Goal: Task Accomplishment & Management: Manage account settings

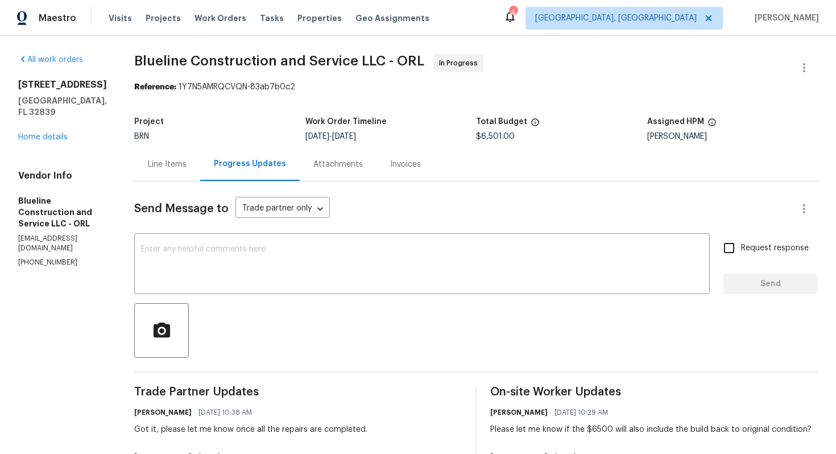
click at [187, 163] on div "Line Items" at bounding box center [167, 164] width 39 height 11
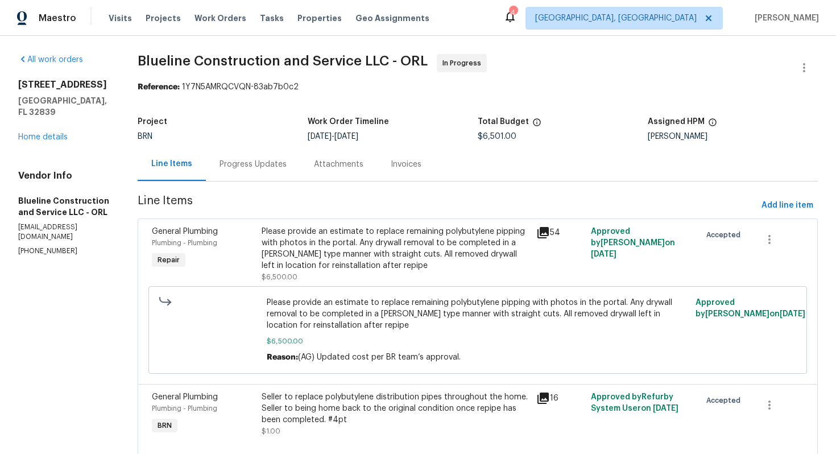
click at [287, 170] on div "Progress Updates" at bounding box center [253, 164] width 67 height 11
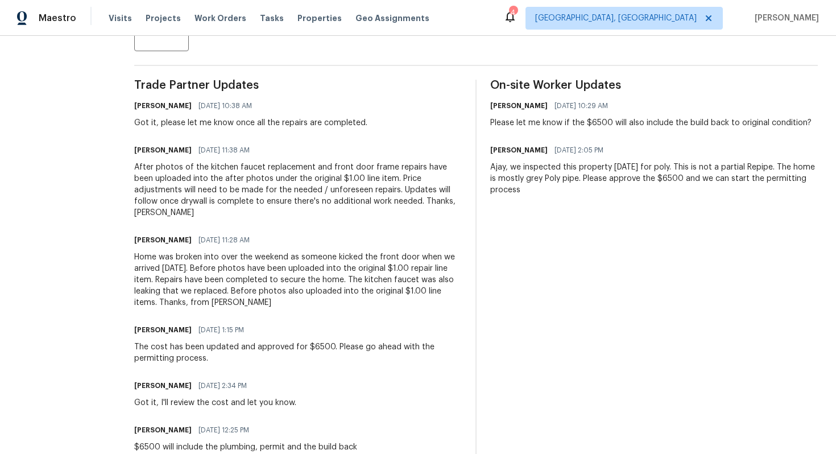
scroll to position [311, 0]
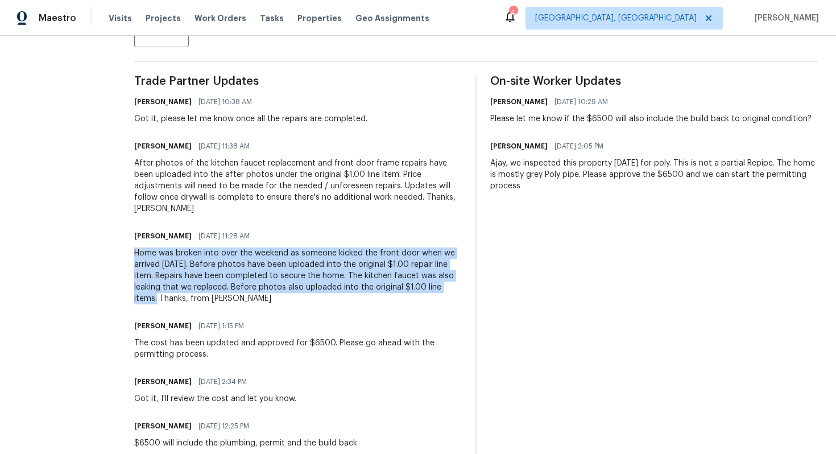
drag, startPoint x: 152, startPoint y: 252, endPoint x: 177, endPoint y: 296, distance: 50.9
click at [178, 296] on div "All work orders 5126 Picadilly Circus Ct # 11 Orlando, FL 32839 Home details Ve…" at bounding box center [418, 203] width 836 height 957
copy div "Home was broken into over the weekend as someone kicked the front door when we …"
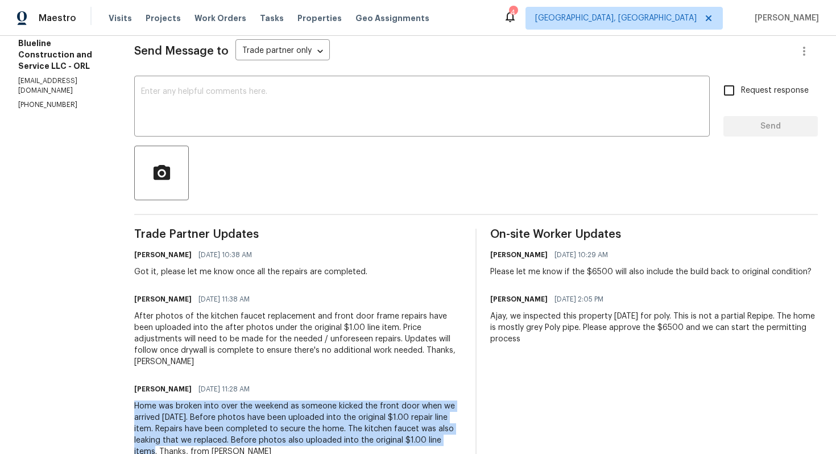
scroll to position [167, 0]
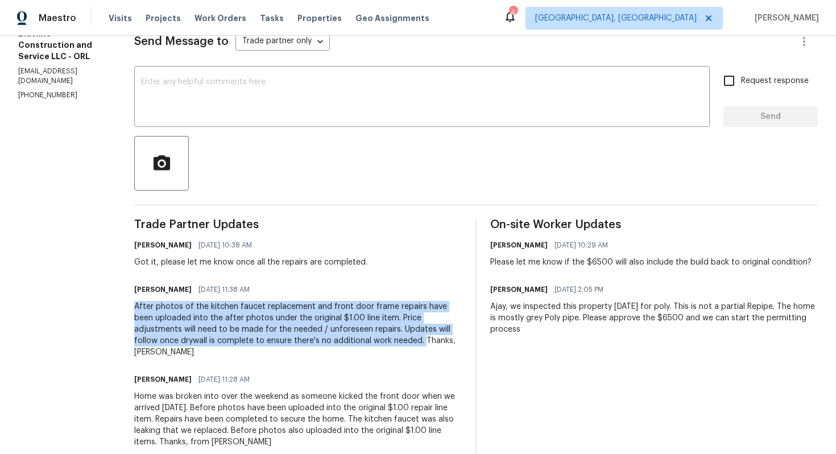
drag, startPoint x: 152, startPoint y: 308, endPoint x: 441, endPoint y: 341, distance: 290.9
click at [441, 341] on div "All work orders 5126 Picadilly Circus Ct # 11 Orlando, FL 32839 Home details Ve…" at bounding box center [418, 347] width 836 height 957
copy div "After photos of the kitchen faucet replacement and front door frame repairs hav…"
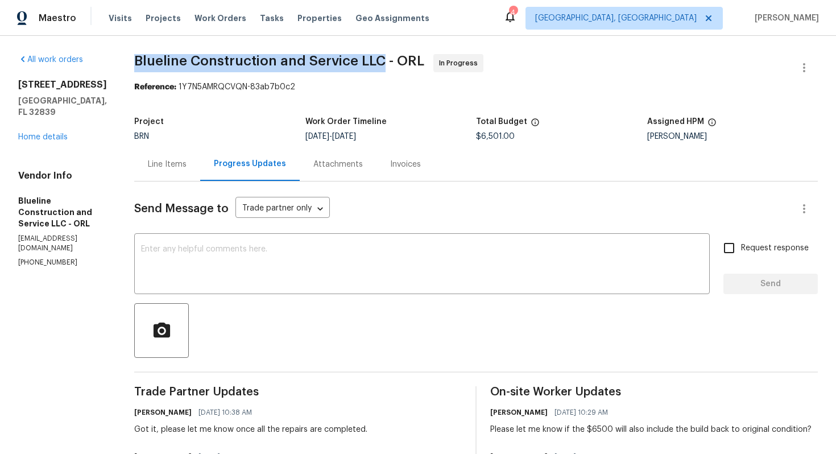
drag, startPoint x: 152, startPoint y: 63, endPoint x: 401, endPoint y: 67, distance: 248.1
copy span "Blueline Construction and Service LLC"
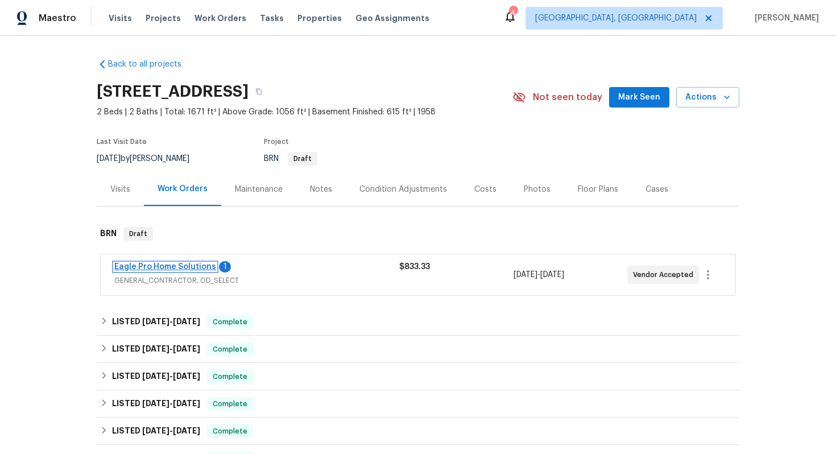
click at [193, 269] on link "Eagle Pro Home Solutions" at bounding box center [165, 267] width 102 height 8
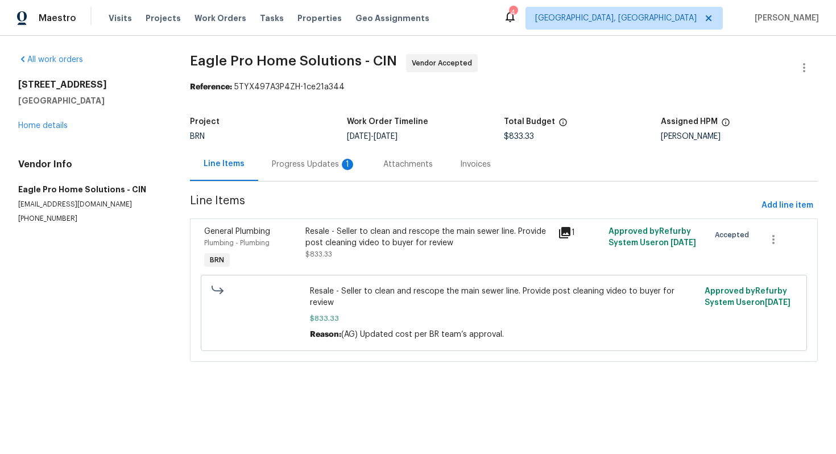
click at [296, 168] on div "Progress Updates 1" at bounding box center [314, 164] width 84 height 11
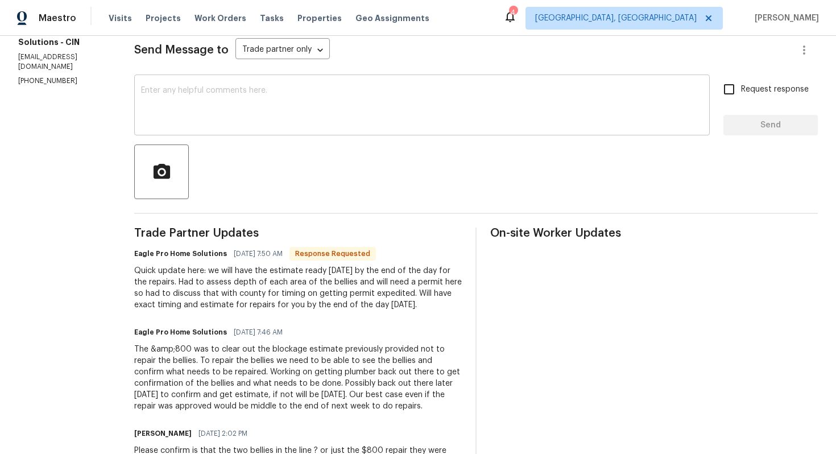
scroll to position [160, 0]
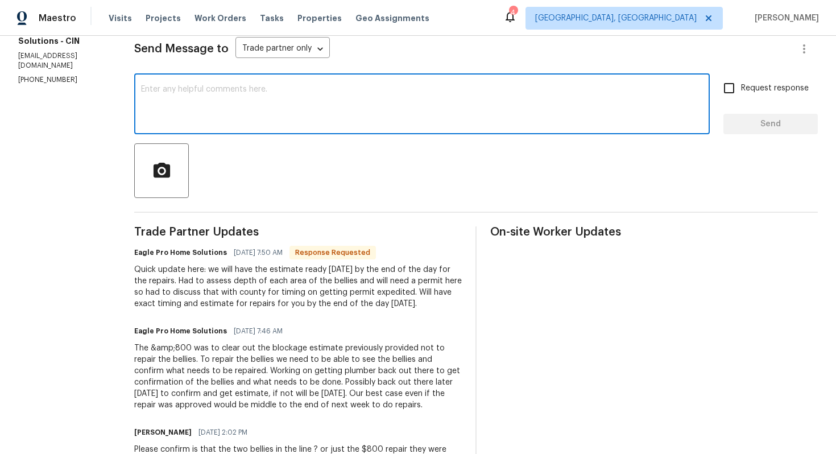
click at [395, 115] on textarea at bounding box center [422, 105] width 562 height 40
type textarea "Okay, got it."
click at [763, 86] on span "Request response" at bounding box center [775, 88] width 68 height 12
click at [741, 86] on input "Request response" at bounding box center [729, 88] width 24 height 24
checkbox input "true"
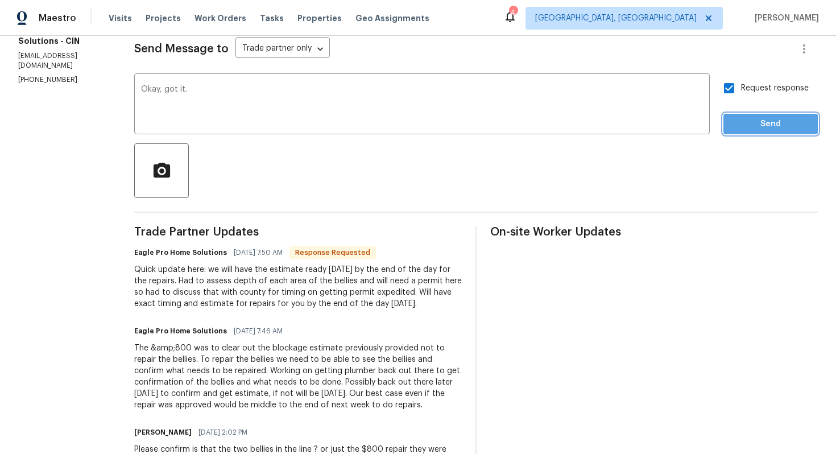
click at [762, 119] on span "Send" at bounding box center [771, 124] width 76 height 14
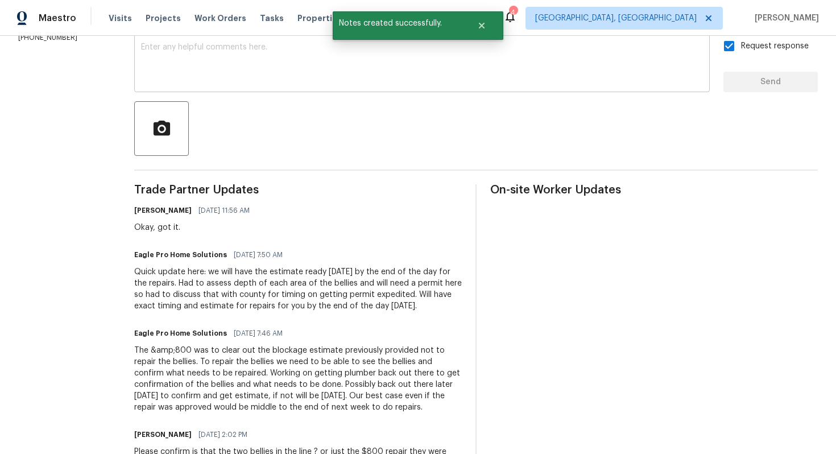
scroll to position [205, 0]
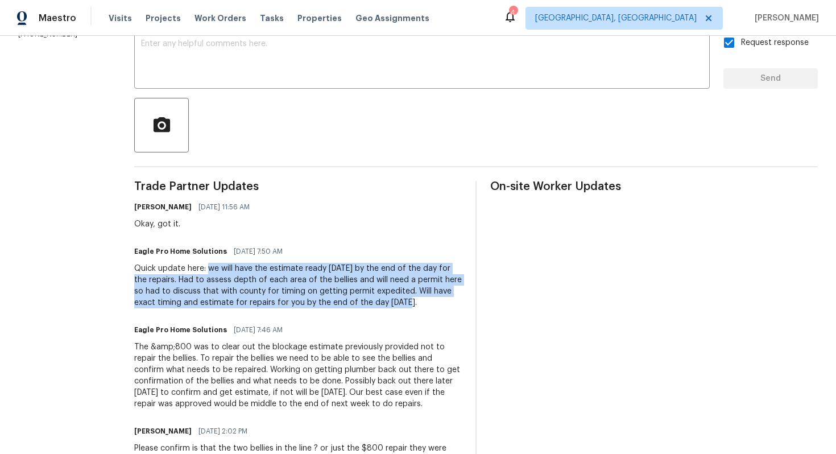
drag, startPoint x: 236, startPoint y: 270, endPoint x: 516, endPoint y: 287, distance: 281.0
click at [462, 287] on div "Quick update here: we will have the estimate ready today by the end of the day …" at bounding box center [298, 286] width 328 height 46
copy div "we will have the estimate ready today by the end of the day for the repairs. Ha…"
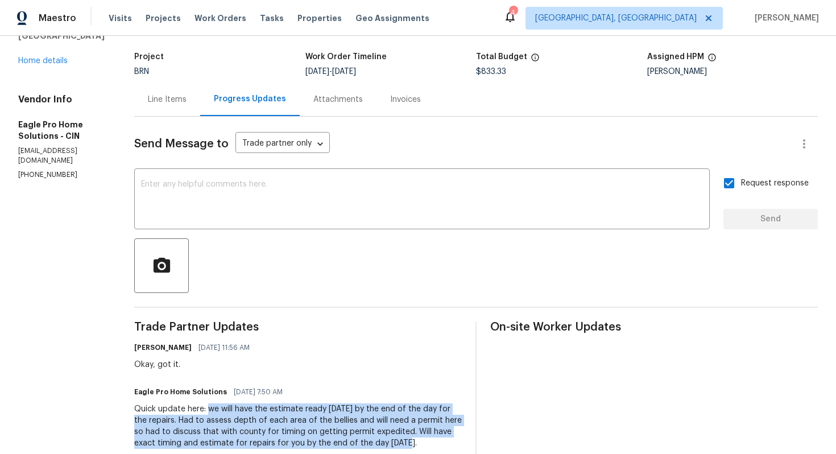
scroll to position [0, 0]
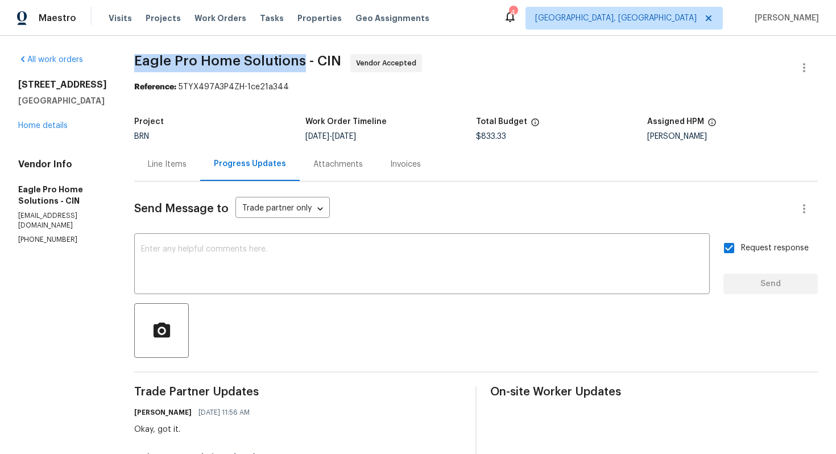
drag, startPoint x: 158, startPoint y: 63, endPoint x: 326, endPoint y: 60, distance: 167.9
copy span "Eagle Pro Home Solutions"
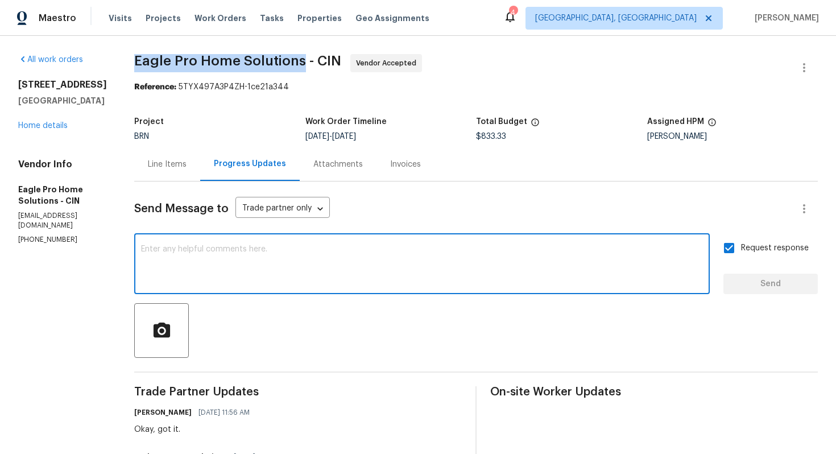
click at [330, 265] on textarea at bounding box center [422, 265] width 562 height 40
paste textarea "Eagle Pro Home Solutions stated that they will have the repair estimate ready b…"
type textarea "Eagle Pro Home Solutions stated that they will have the repair estimate ready b…"
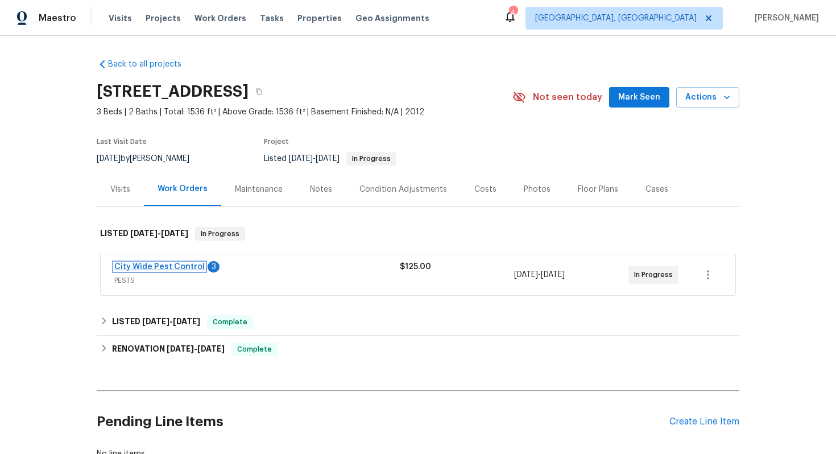
click at [166, 263] on link "City Wide Pest Control" at bounding box center [159, 267] width 90 height 8
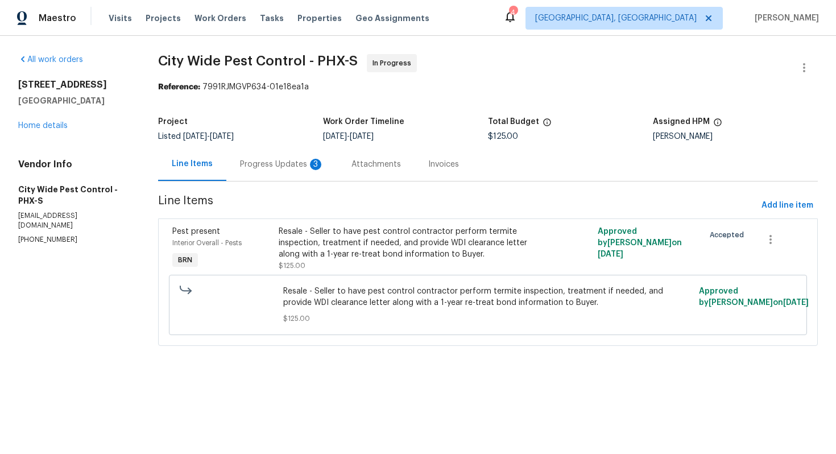
click at [302, 170] on div "Progress Updates 3" at bounding box center [282, 164] width 84 height 11
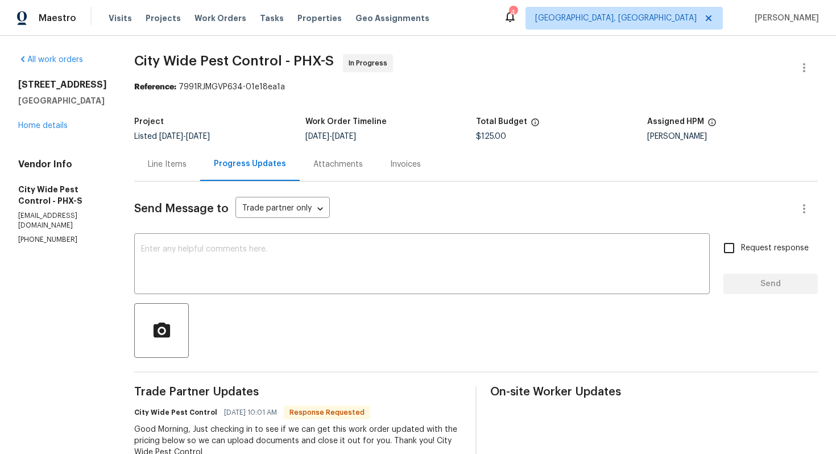
click at [171, 168] on div "Line Items" at bounding box center [167, 164] width 39 height 11
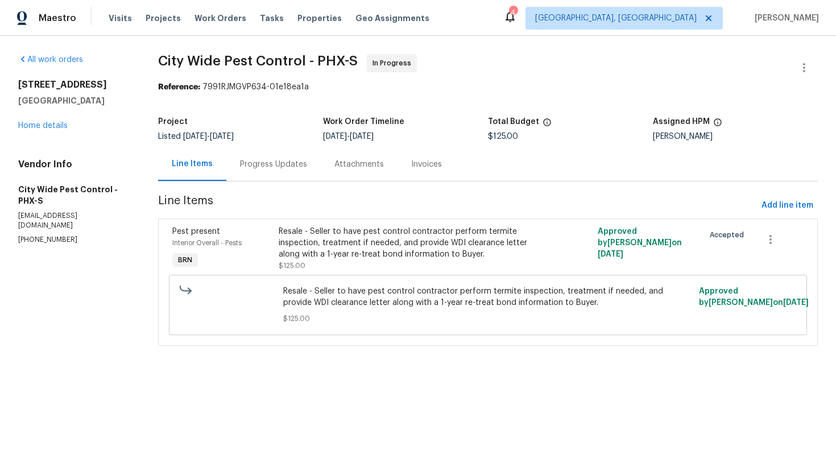
click at [245, 164] on div "Progress Updates" at bounding box center [273, 164] width 67 height 11
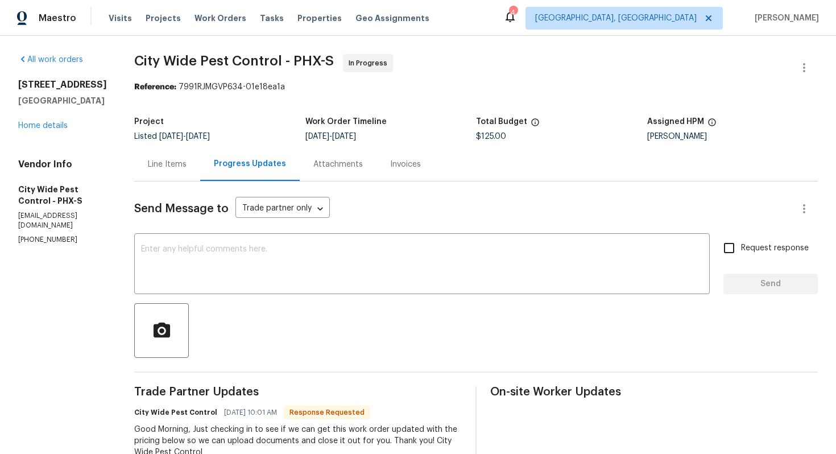
click at [166, 167] on div "Line Items" at bounding box center [167, 164] width 39 height 11
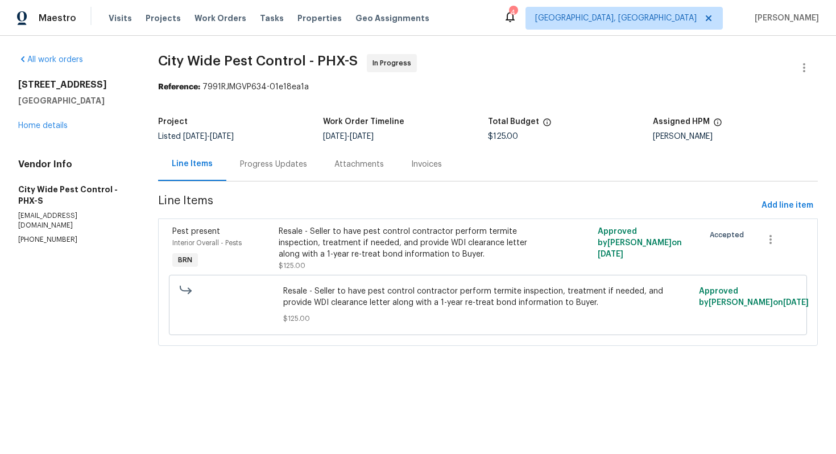
click at [312, 247] on div "Resale - Seller to have pest control contractor perform termite inspection, tre…" at bounding box center [408, 243] width 259 height 34
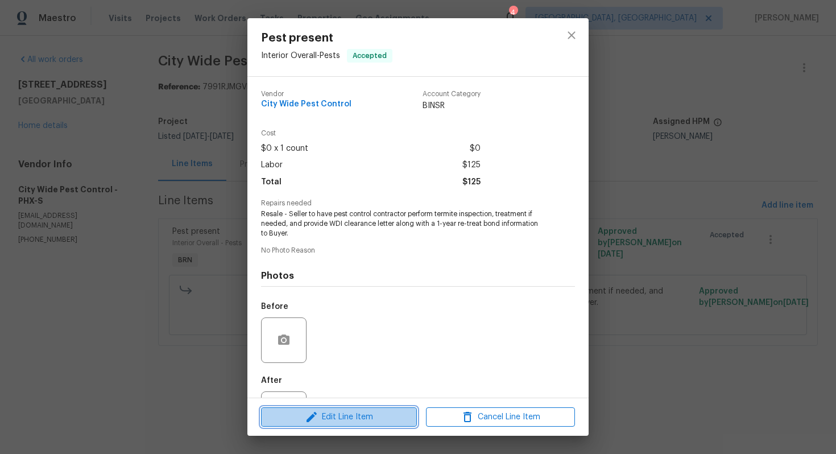
click at [324, 421] on span "Edit Line Item" at bounding box center [339, 417] width 149 height 14
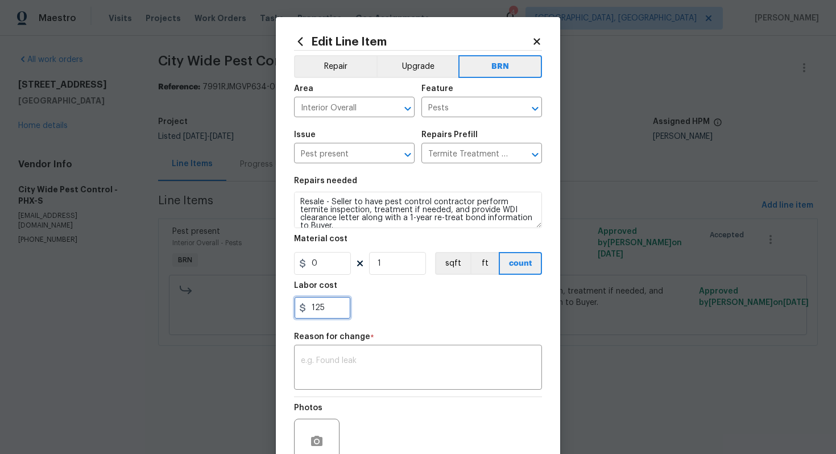
click at [333, 309] on input "125" at bounding box center [322, 307] width 57 height 23
type input "198"
click at [398, 364] on textarea at bounding box center [418, 369] width 234 height 24
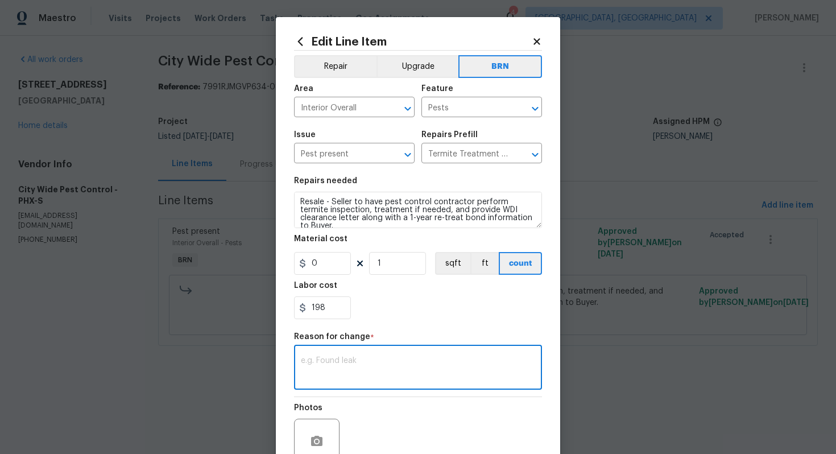
paste textarea "(AG) Updated per vendors final cost."
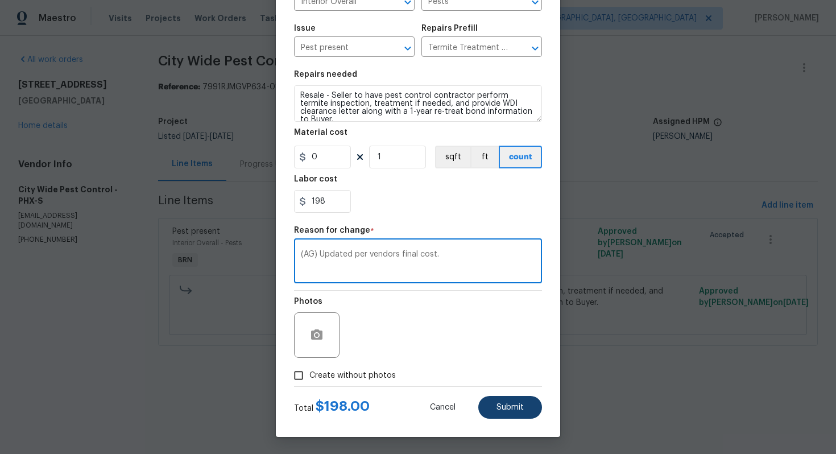
type textarea "(AG) Updated per vendors final cost."
click at [531, 414] on button "Submit" at bounding box center [510, 407] width 64 height 23
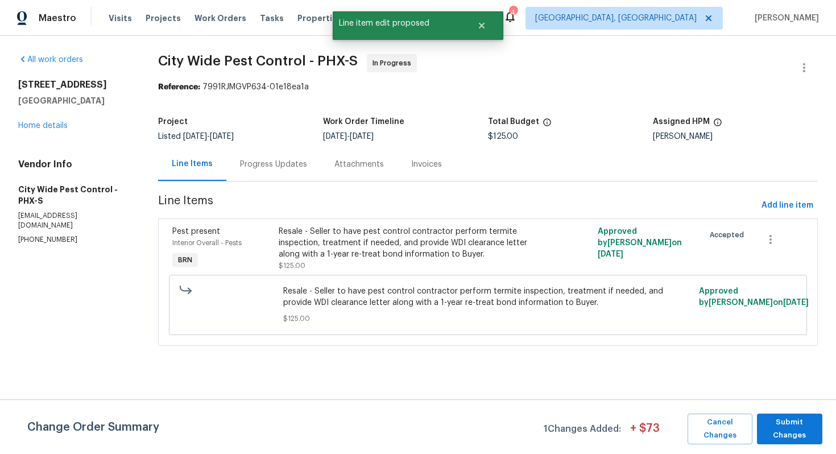
scroll to position [0, 0]
click at [776, 419] on span "Submit Changes" at bounding box center [790, 429] width 54 height 26
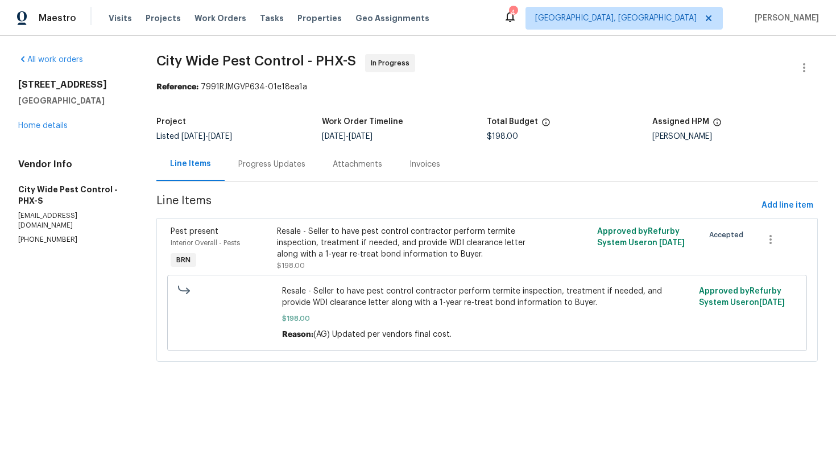
click at [263, 170] on div "Progress Updates" at bounding box center [272, 164] width 94 height 34
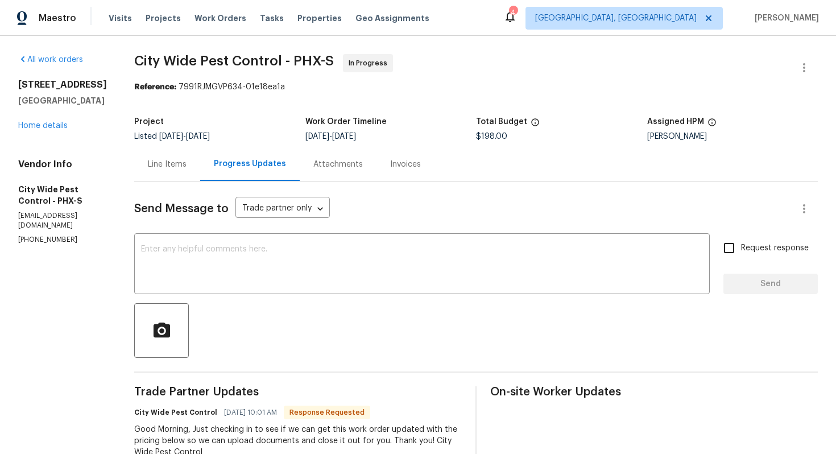
click at [236, 249] on textarea at bounding box center [422, 265] width 562 height 40
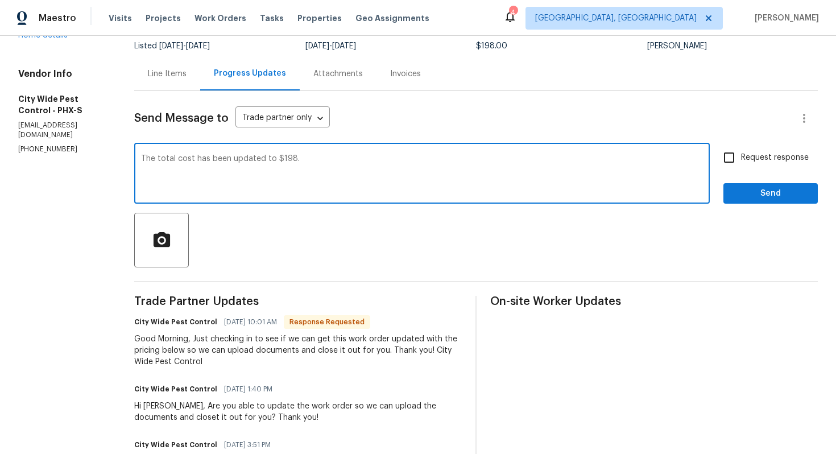
scroll to position [92, 0]
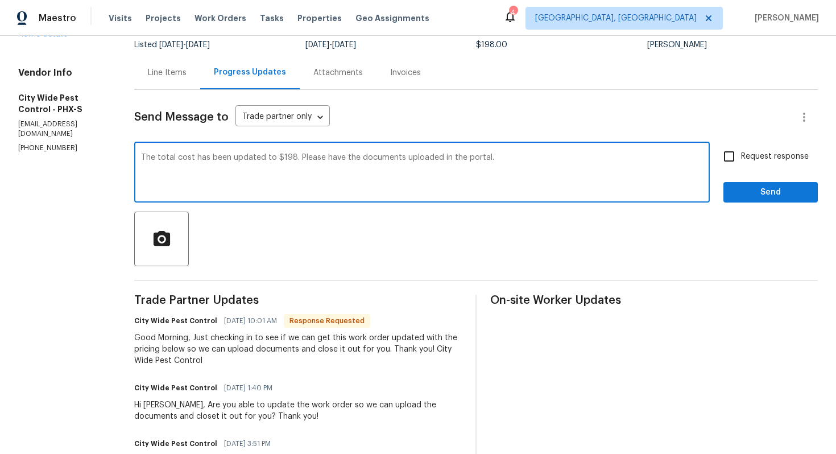
type textarea "The total cost has been updated to $198. Please have the documents uploaded in …"
click at [738, 147] on input "Request response" at bounding box center [729, 157] width 24 height 24
checkbox input "true"
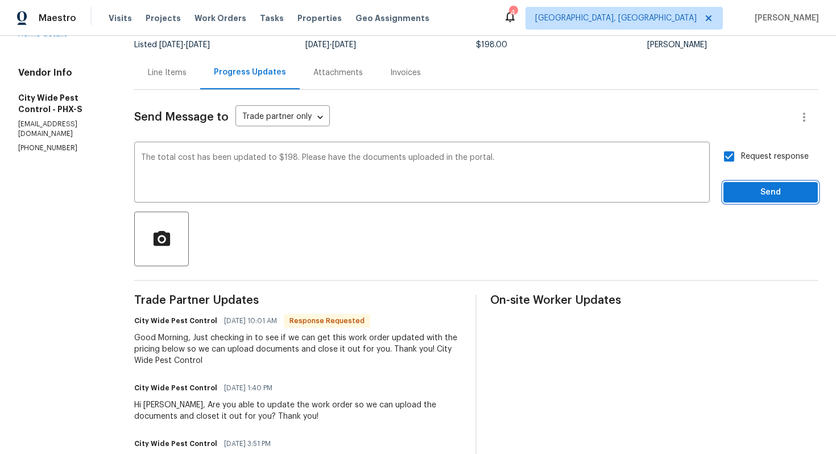
click at [746, 183] on button "Send" at bounding box center [771, 192] width 94 height 21
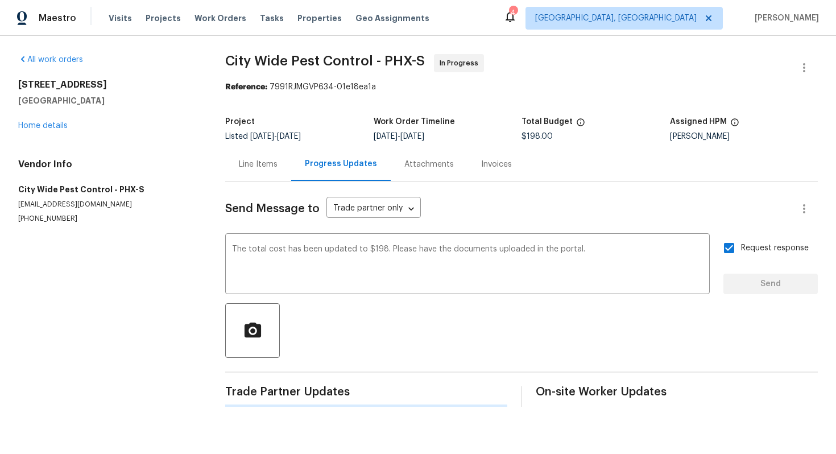
scroll to position [0, 0]
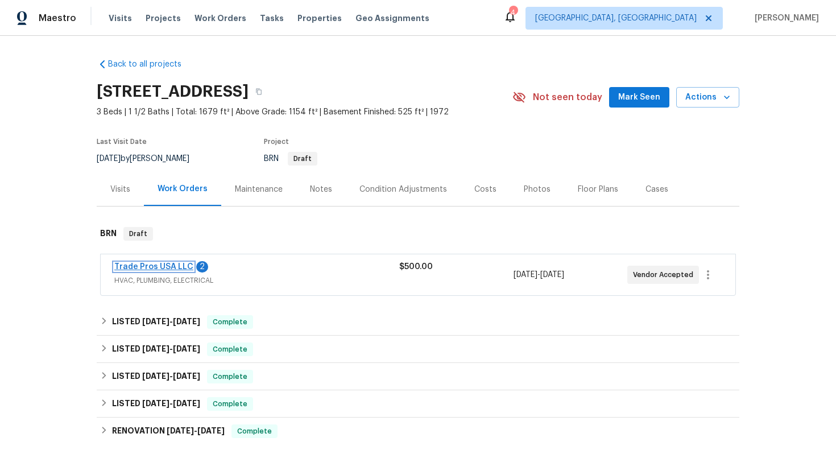
click at [165, 263] on link "Trade Pros USA LLC" at bounding box center [153, 267] width 79 height 8
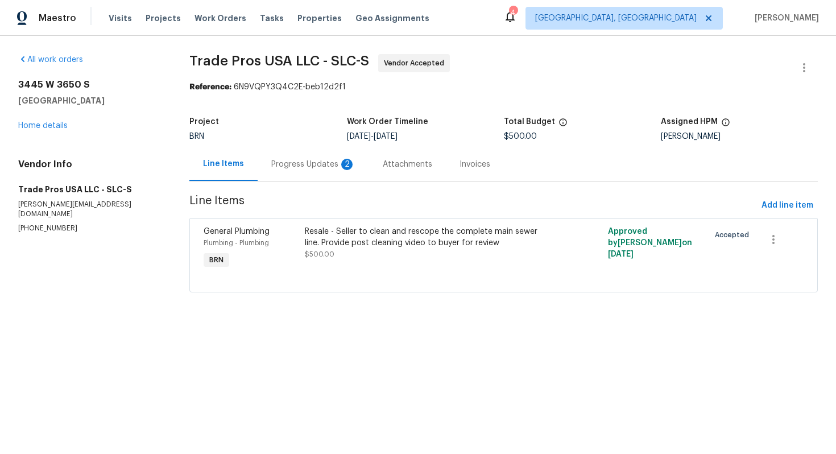
click at [291, 167] on div "Progress Updates 2" at bounding box center [313, 164] width 84 height 11
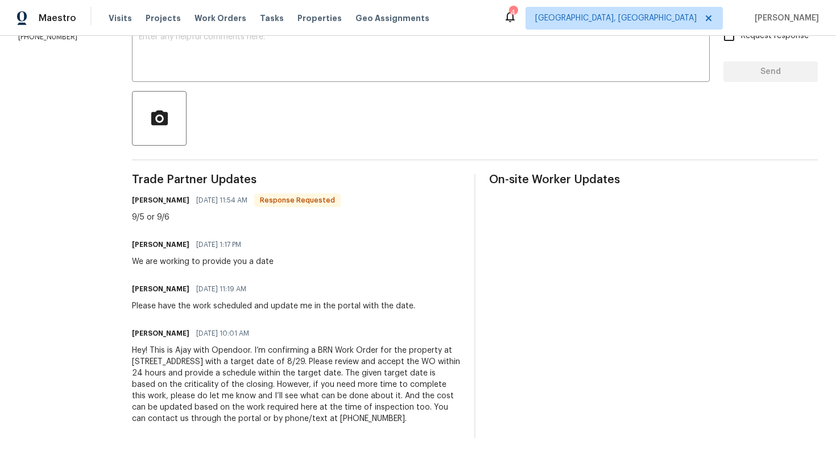
scroll to position [214, 0]
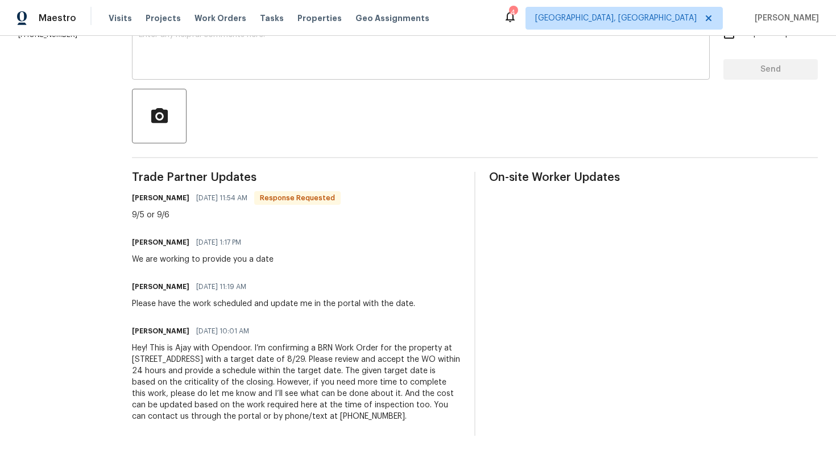
click at [335, 59] on textarea at bounding box center [421, 51] width 564 height 40
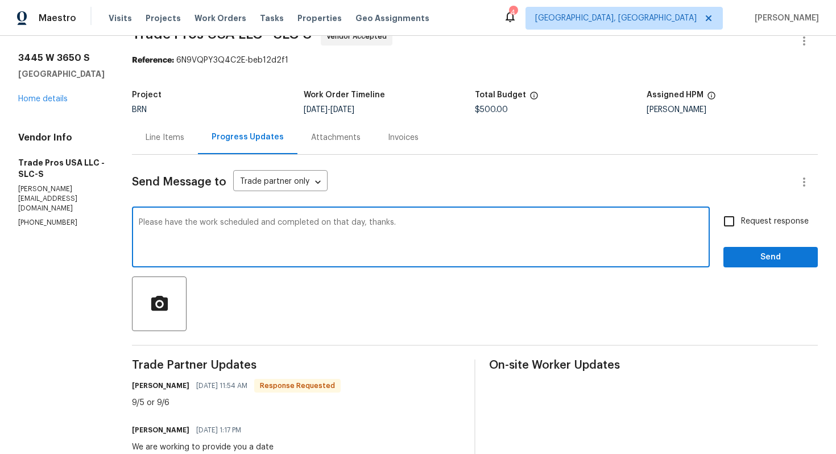
scroll to position [0, 0]
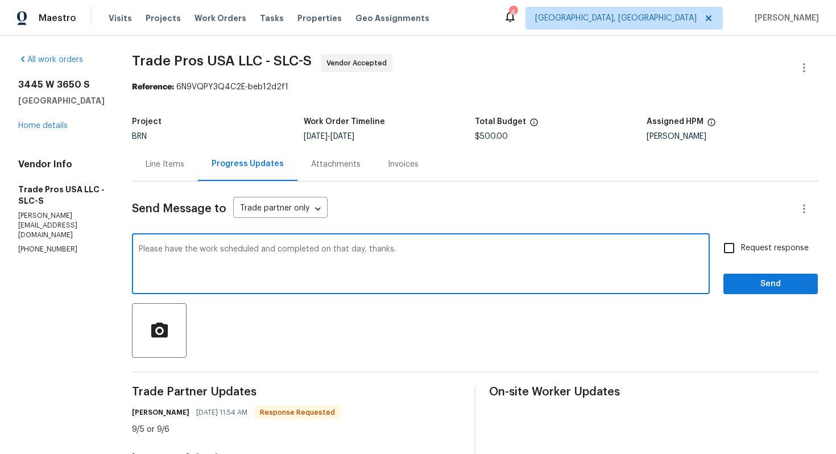
type textarea "Please have the work scheduled and completed on that day, thanks."
click at [726, 251] on input "Request response" at bounding box center [729, 248] width 24 height 24
checkbox input "true"
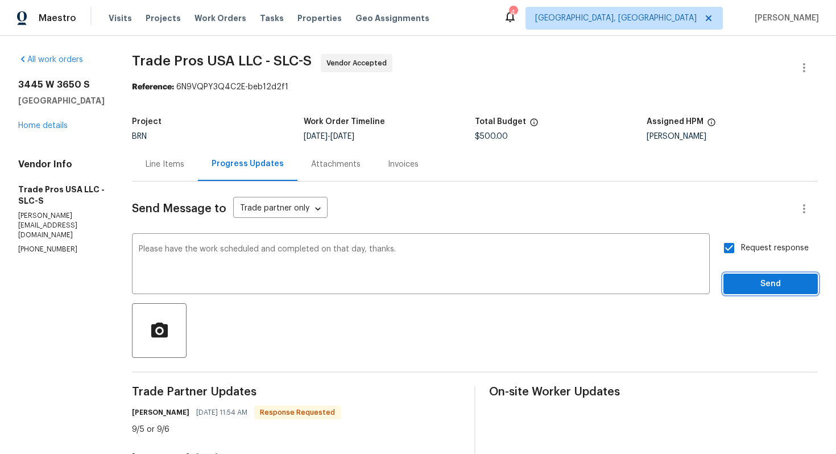
click at [750, 281] on span "Send" at bounding box center [771, 284] width 76 height 14
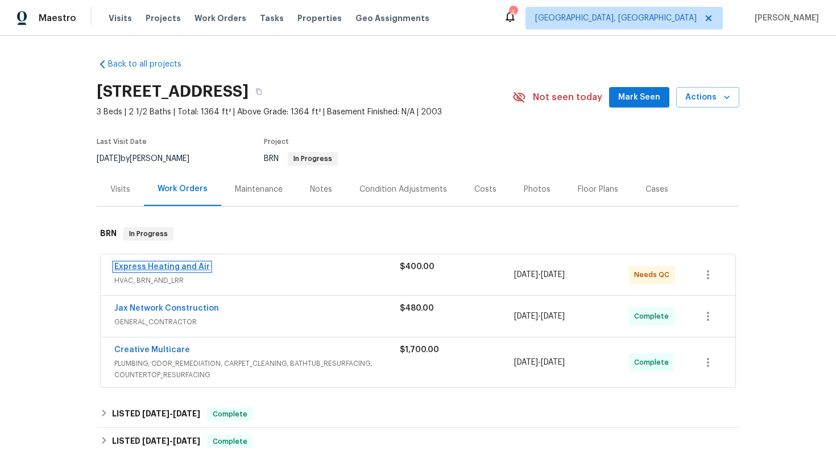
click at [130, 271] on link "Express Heating and Air" at bounding box center [162, 267] width 96 height 8
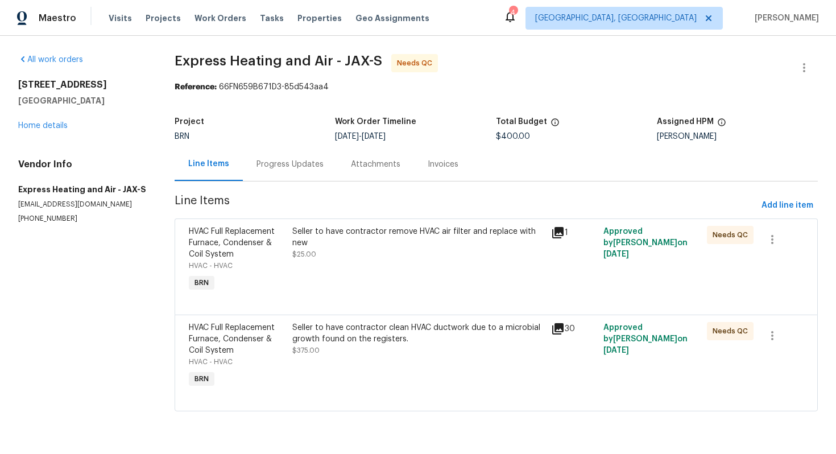
click at [416, 263] on div "Seller to have contractor remove HVAC air filter and replace with new $25.00" at bounding box center [418, 259] width 259 height 75
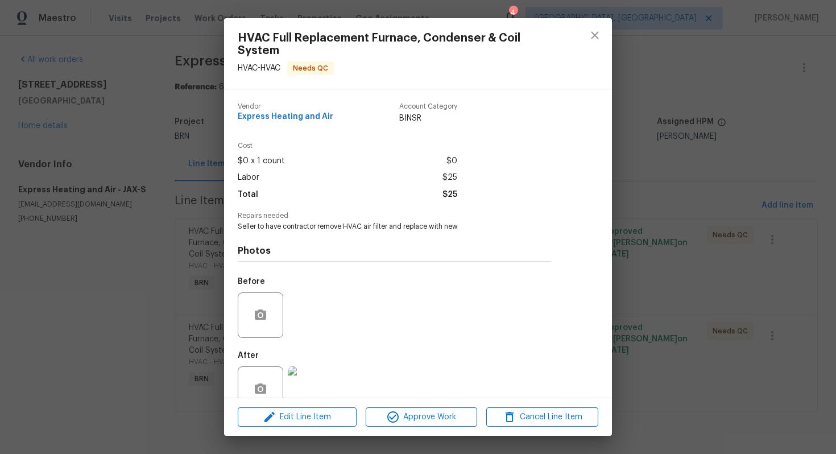
scroll to position [26, 0]
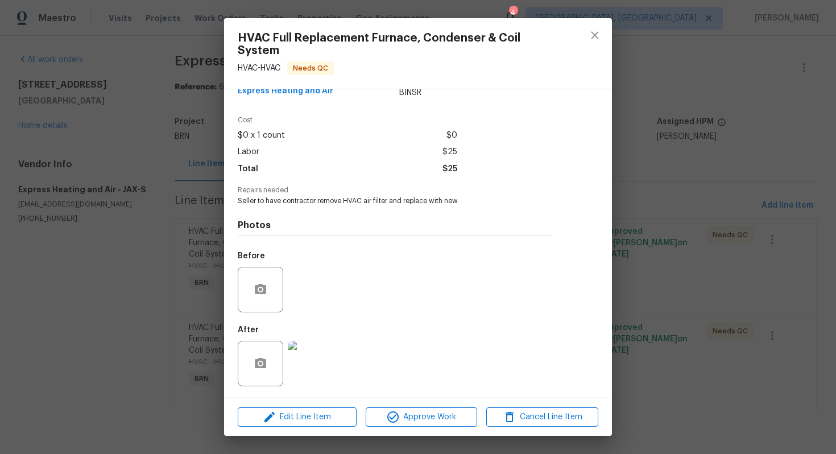
click at [311, 355] on img at bounding box center [311, 364] width 46 height 46
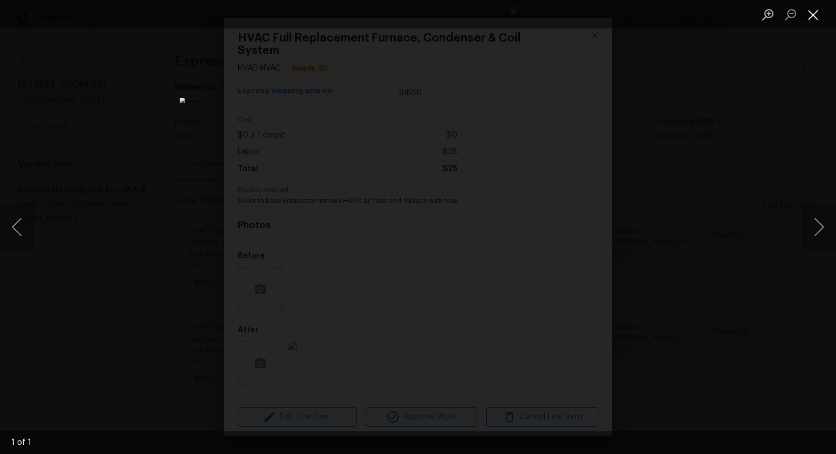
click at [811, 9] on button "Close lightbox" at bounding box center [813, 15] width 23 height 20
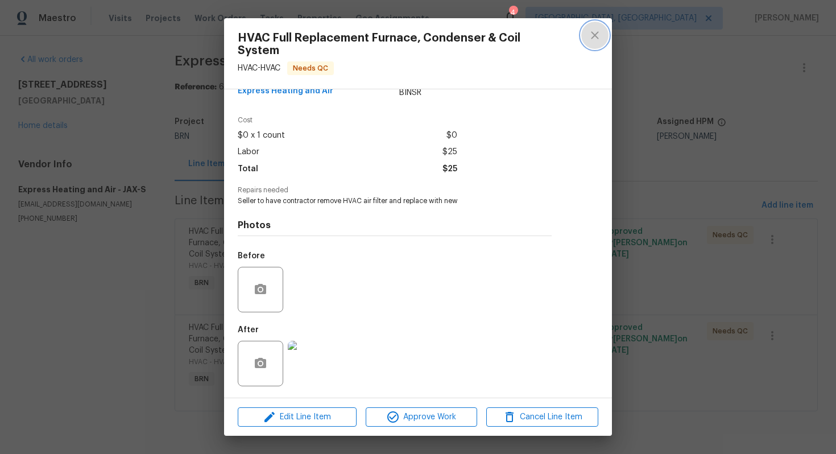
click at [591, 42] on button "close" at bounding box center [594, 35] width 27 height 27
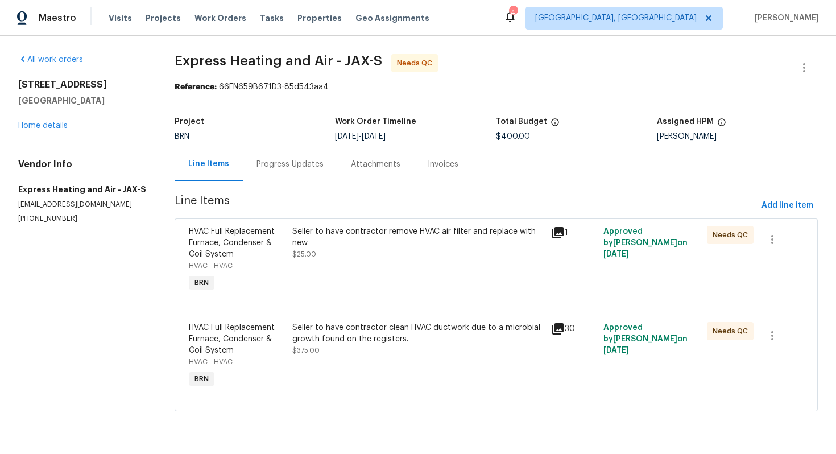
click at [358, 341] on div "Seller to have contractor clean HVAC ductwork due to a microbial growth found o…" at bounding box center [418, 333] width 253 height 23
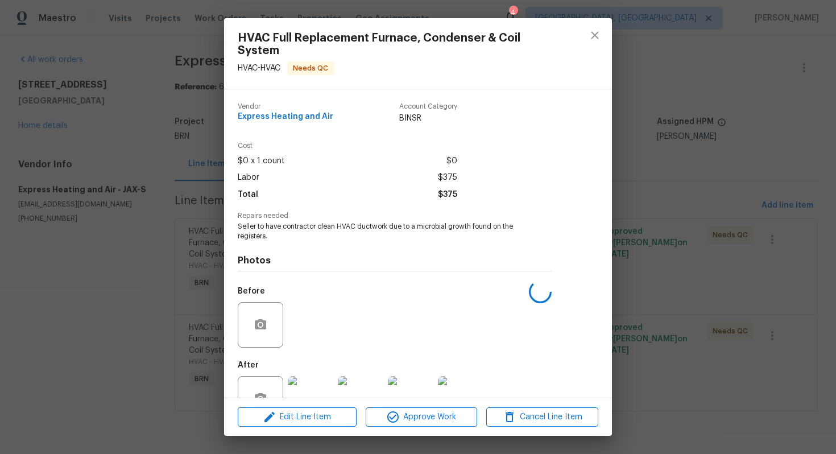
scroll to position [35, 0]
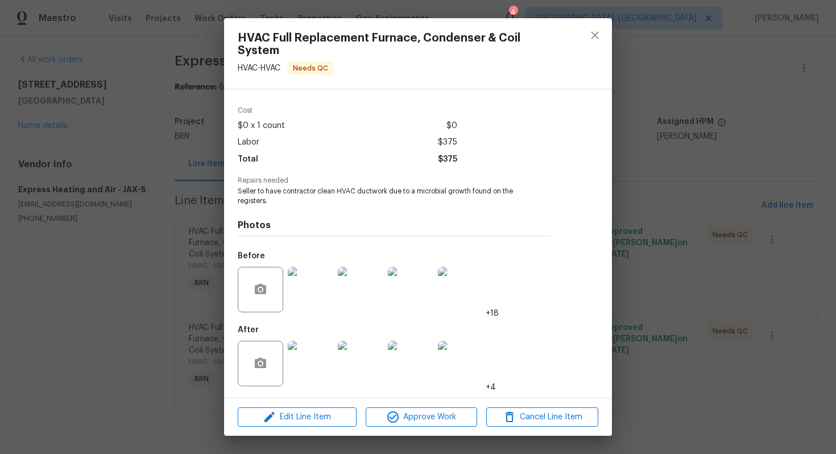
click at [315, 346] on img at bounding box center [311, 364] width 46 height 46
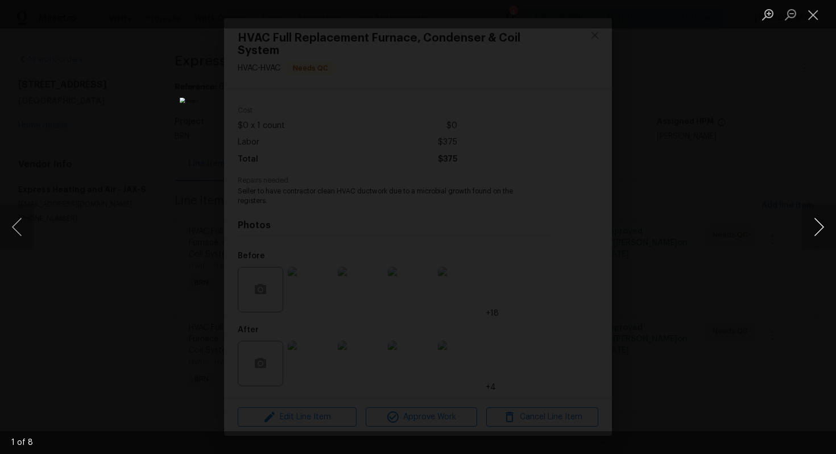
click at [820, 225] on button "Next image" at bounding box center [819, 227] width 34 height 46
click at [810, 18] on button "Close lightbox" at bounding box center [813, 15] width 23 height 20
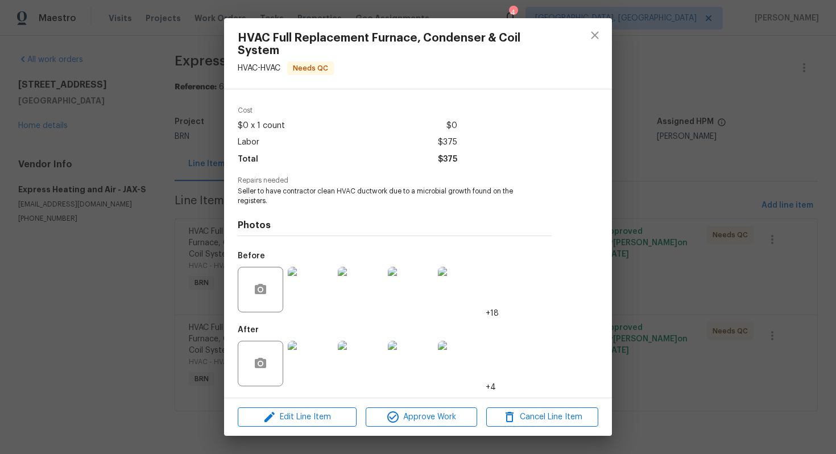
click at [309, 356] on img at bounding box center [311, 364] width 46 height 46
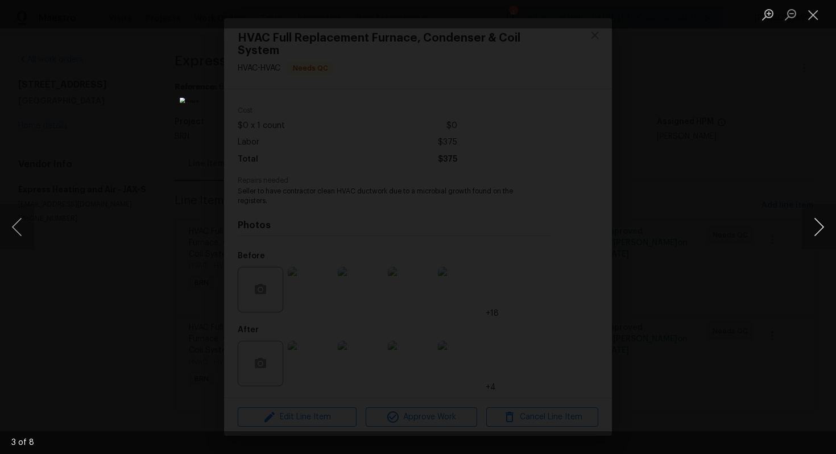
click at [812, 228] on button "Next image" at bounding box center [819, 227] width 34 height 46
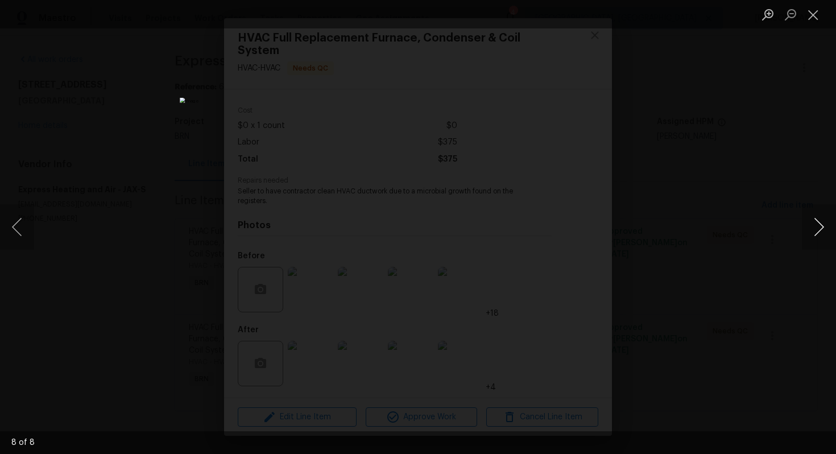
click at [812, 228] on button "Next image" at bounding box center [819, 227] width 34 height 46
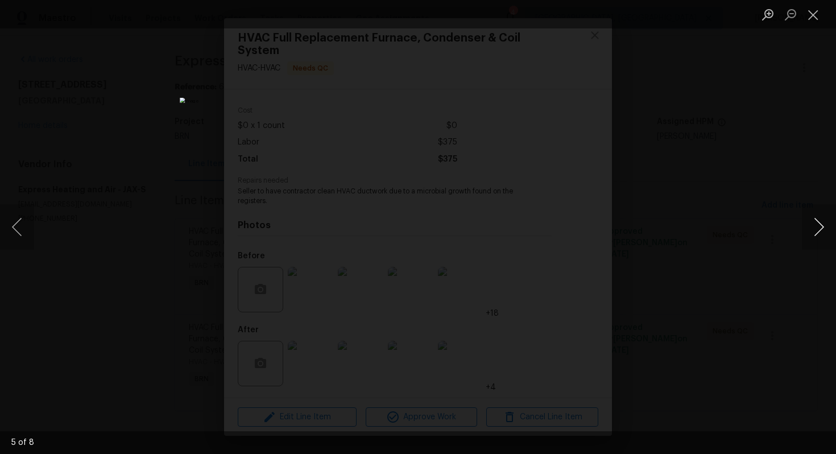
click at [812, 228] on button "Next image" at bounding box center [819, 227] width 34 height 46
click at [815, 13] on button "Close lightbox" at bounding box center [813, 15] width 23 height 20
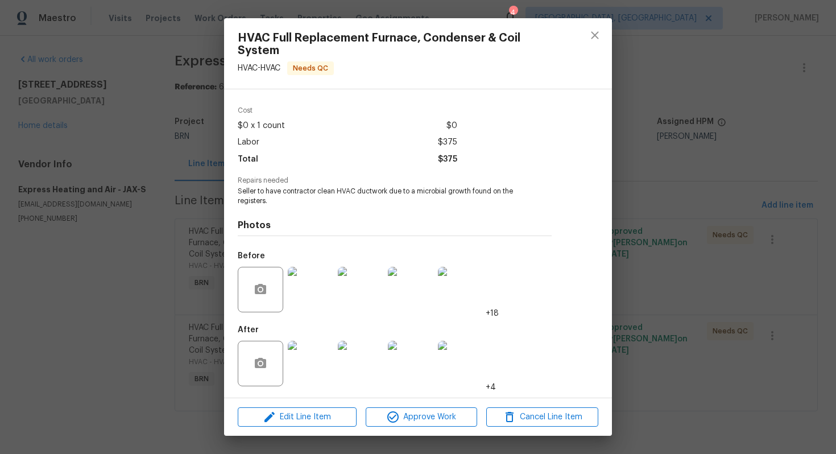
click at [344, 284] on img at bounding box center [361, 290] width 46 height 46
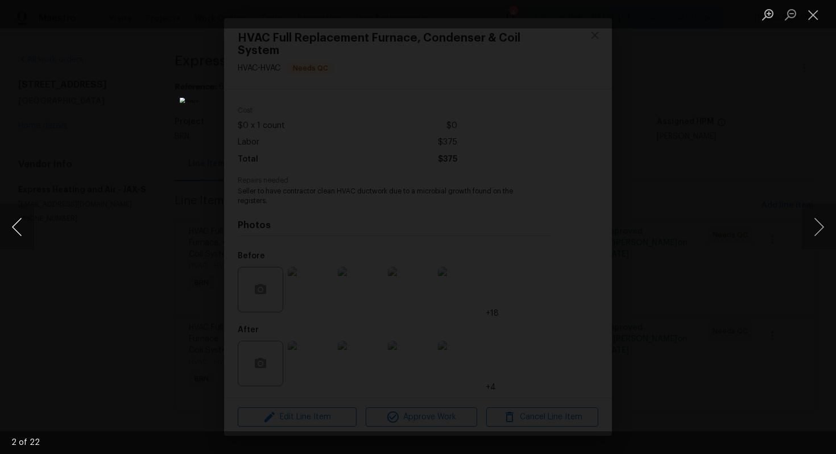
click at [23, 223] on button "Previous image" at bounding box center [17, 227] width 34 height 46
click at [829, 225] on button "Next image" at bounding box center [819, 227] width 34 height 46
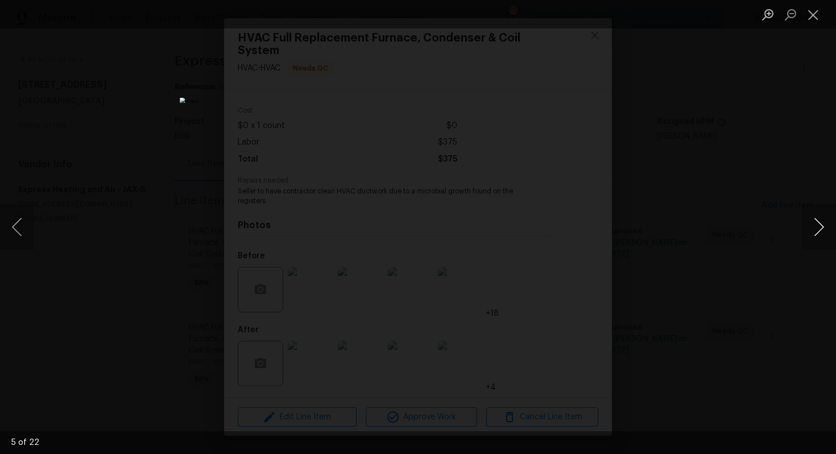
click at [829, 225] on button "Next image" at bounding box center [819, 227] width 34 height 46
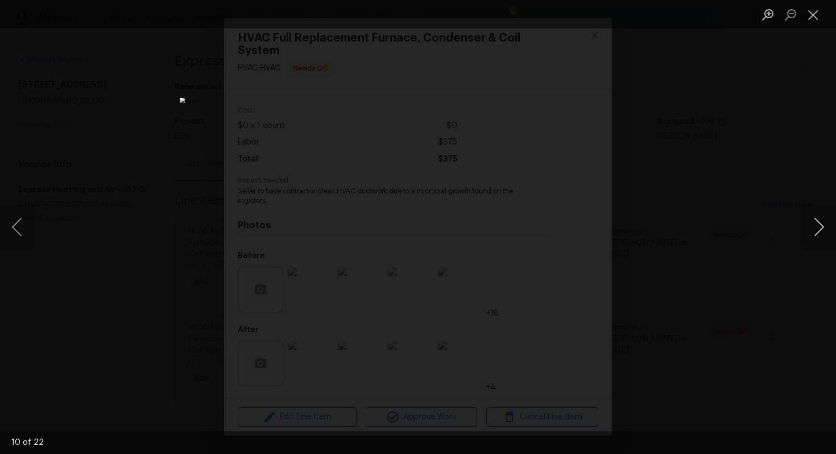
click at [829, 225] on button "Next image" at bounding box center [819, 227] width 34 height 46
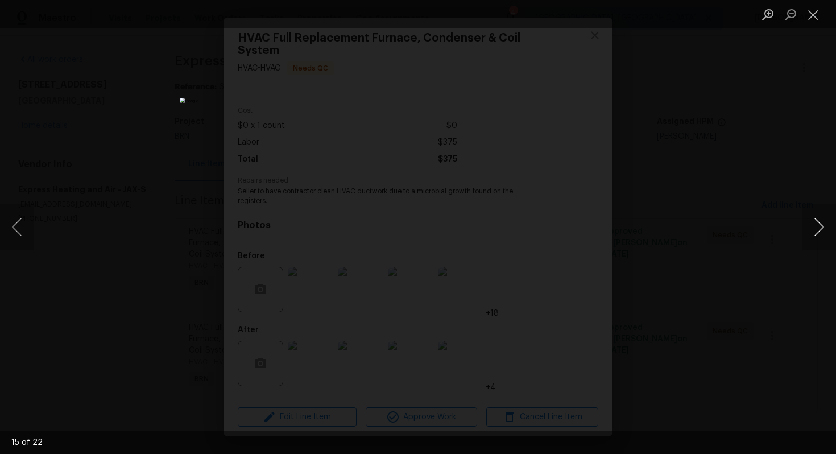
click at [829, 225] on button "Next image" at bounding box center [819, 227] width 34 height 46
click at [814, 219] on button "Next image" at bounding box center [819, 227] width 34 height 46
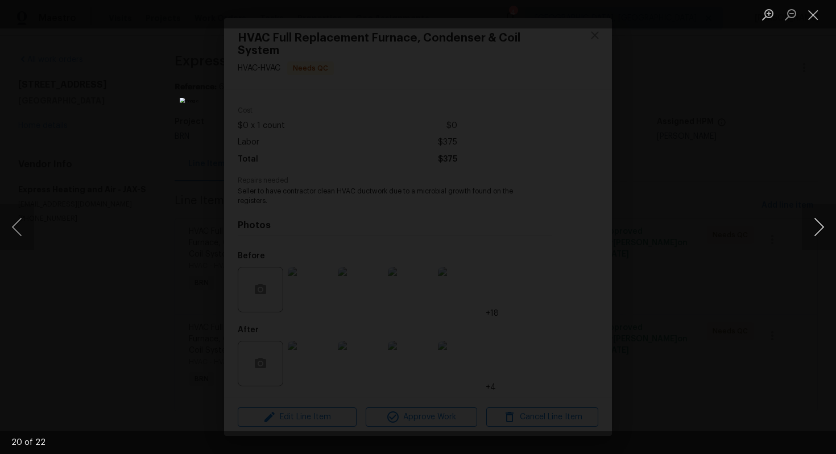
click at [814, 219] on button "Next image" at bounding box center [819, 227] width 34 height 46
click at [820, 13] on button "Close lightbox" at bounding box center [813, 15] width 23 height 20
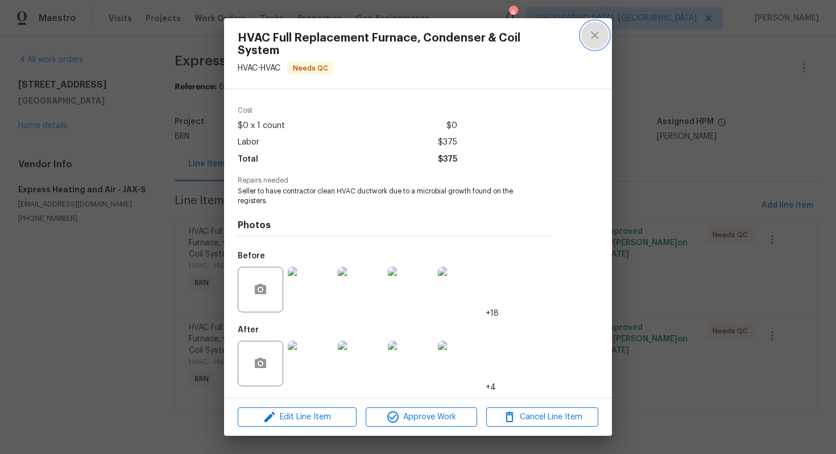
click at [602, 34] on button "close" at bounding box center [594, 35] width 27 height 27
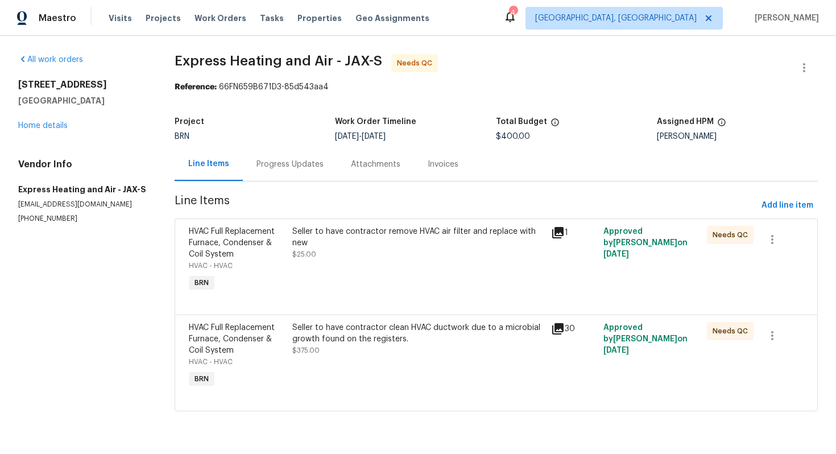
click at [285, 150] on div "Progress Updates" at bounding box center [290, 164] width 94 height 34
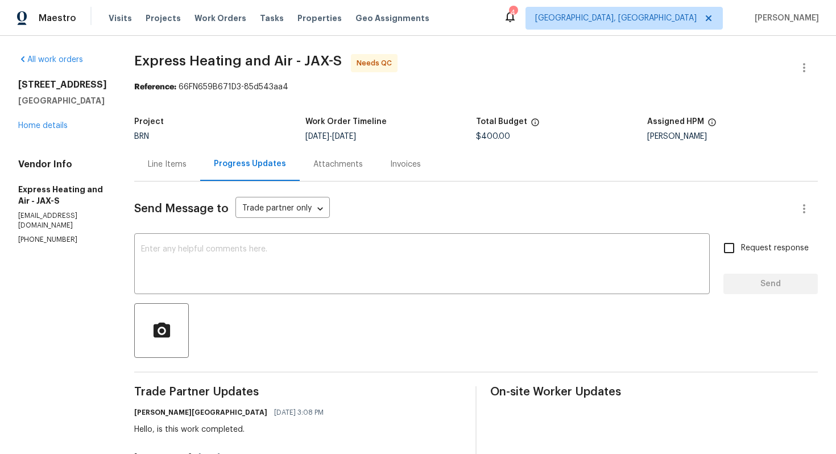
click at [193, 173] on div "Line Items" at bounding box center [167, 164] width 66 height 34
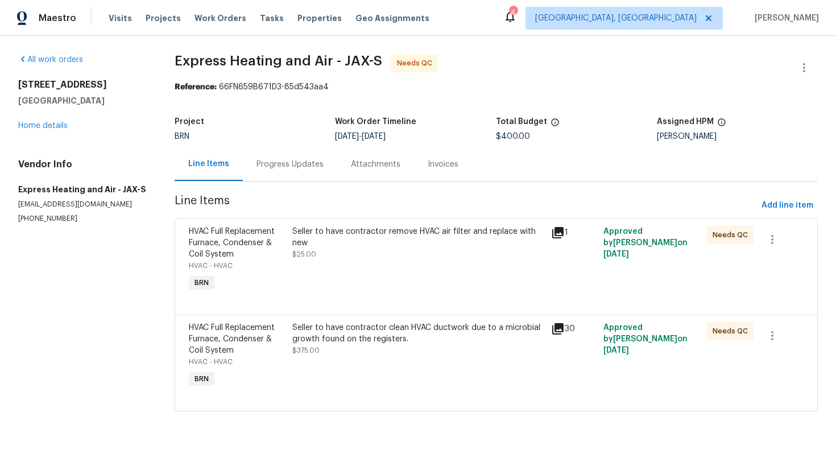
click at [325, 259] on div "Seller to have contractor remove HVAC air filter and replace with new $25.00" at bounding box center [418, 243] width 253 height 34
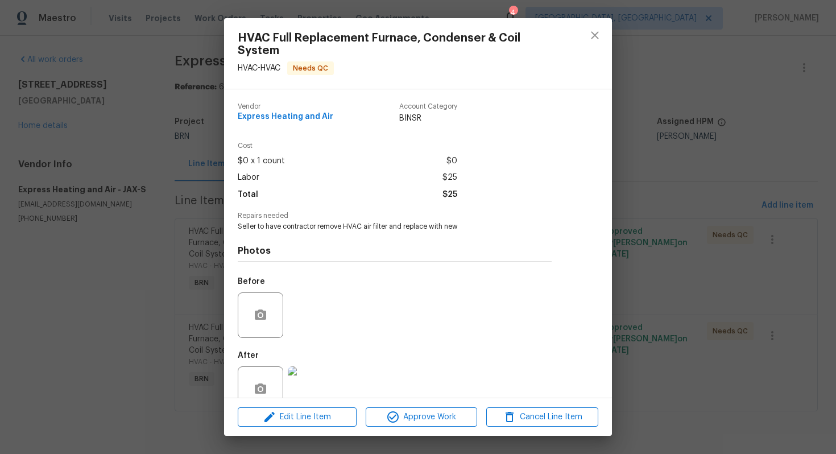
scroll to position [26, 0]
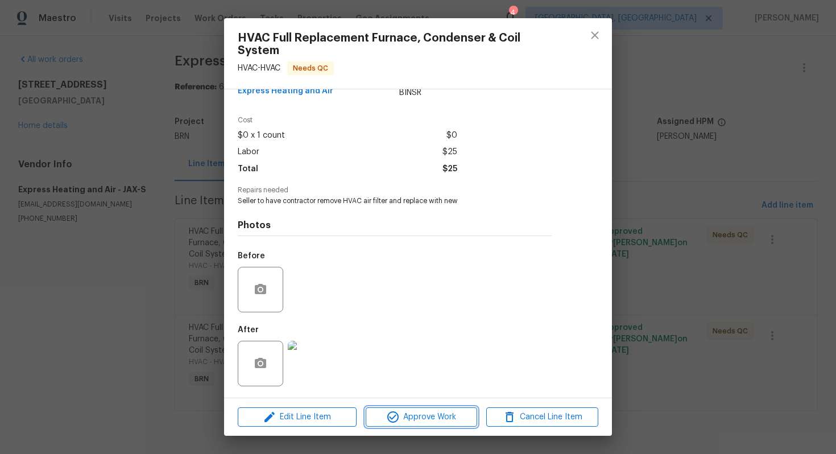
click at [400, 411] on icon "button" at bounding box center [393, 417] width 14 height 14
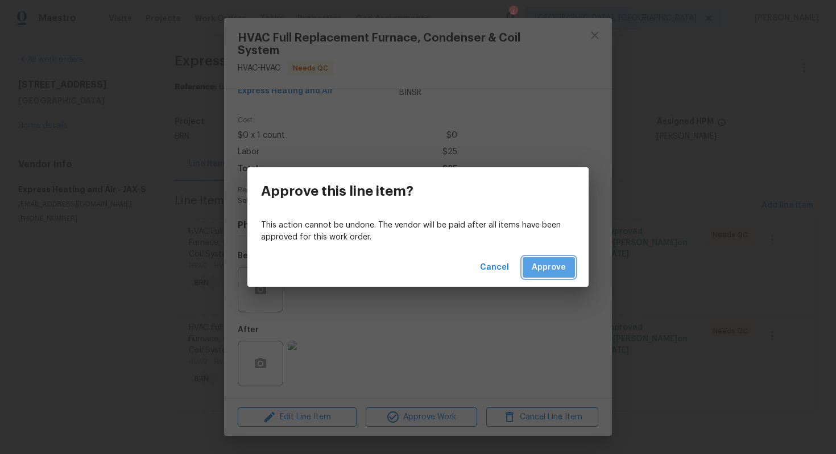
click at [547, 270] on span "Approve" at bounding box center [549, 268] width 34 height 14
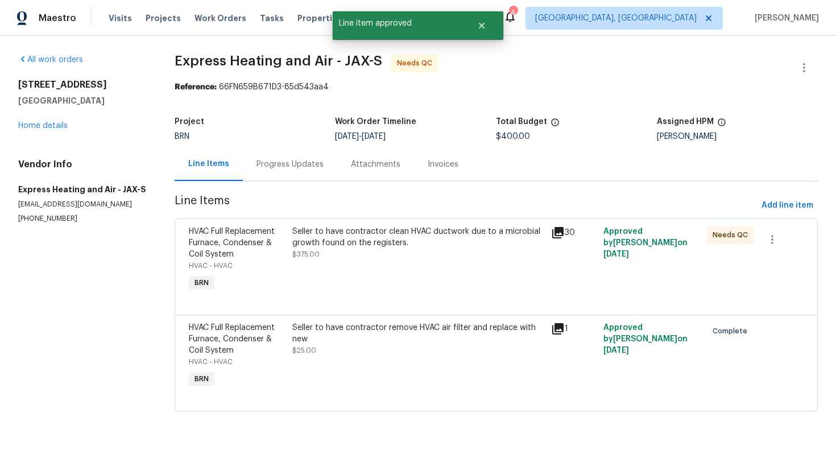
click at [417, 268] on div "Seller to have contractor clean HVAC ductwork due to a microbial growth found o…" at bounding box center [418, 259] width 259 height 75
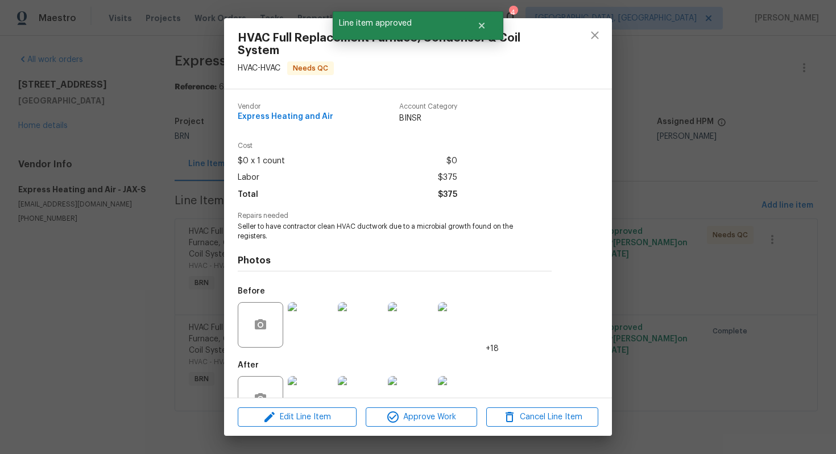
scroll to position [35, 0]
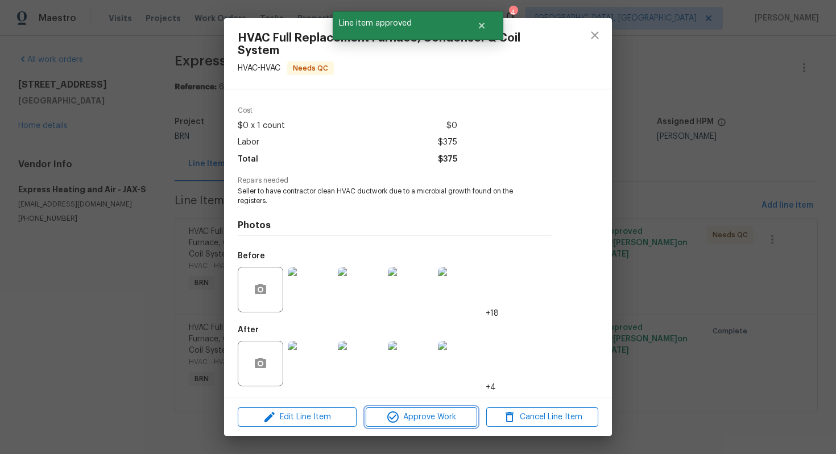
click at [407, 408] on button "Approve Work" at bounding box center [422, 417] width 112 height 20
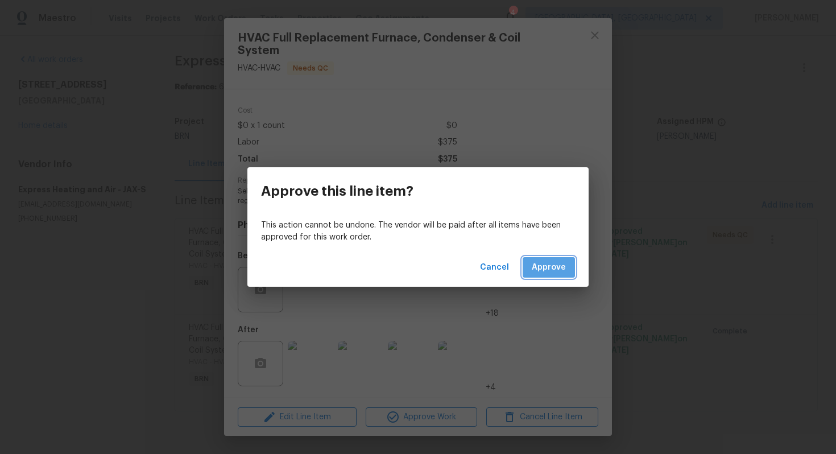
click at [552, 263] on span "Approve" at bounding box center [549, 268] width 34 height 14
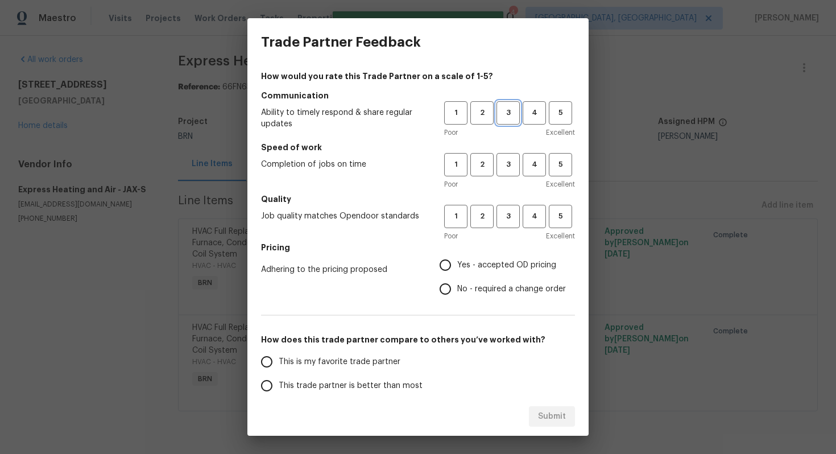
click at [514, 114] on span "3" at bounding box center [508, 112] width 21 height 13
click at [514, 154] on button "3" at bounding box center [508, 164] width 23 height 23
click at [509, 211] on span "3" at bounding box center [508, 216] width 21 height 13
click at [473, 265] on span "Yes - accepted OD pricing" at bounding box center [506, 265] width 99 height 12
click at [457, 265] on input "Yes - accepted OD pricing" at bounding box center [446, 265] width 24 height 24
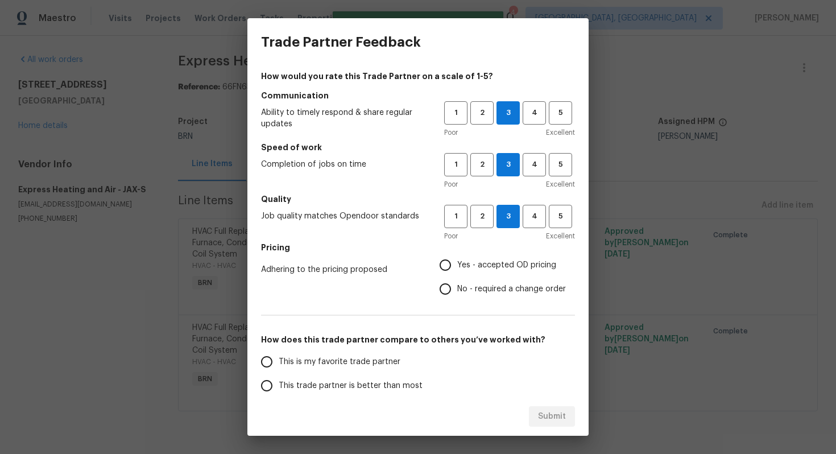
radio input "true"
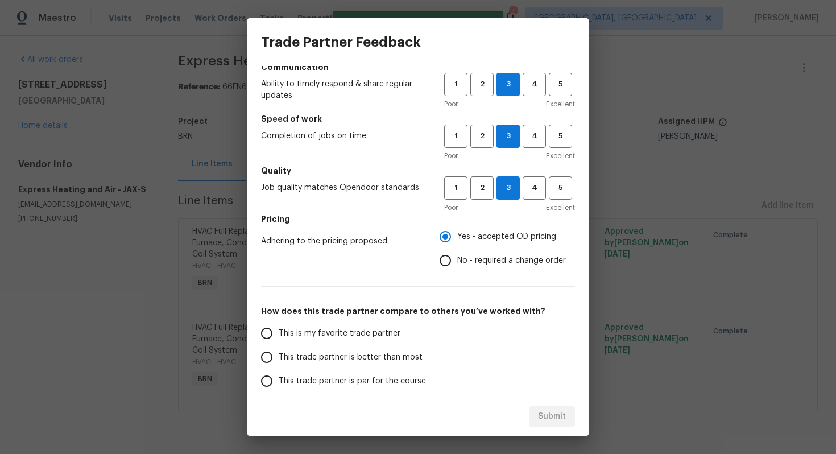
scroll to position [32, 0]
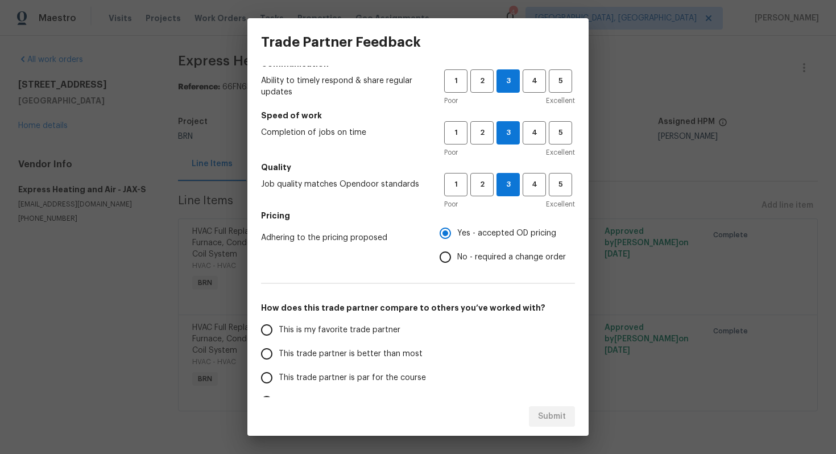
click at [339, 374] on span "This trade partner is par for the course" at bounding box center [352, 378] width 147 height 12
click at [279, 374] on input "This trade partner is par for the course" at bounding box center [267, 378] width 24 height 24
click at [548, 416] on span "Submit" at bounding box center [552, 417] width 28 height 14
radio input "true"
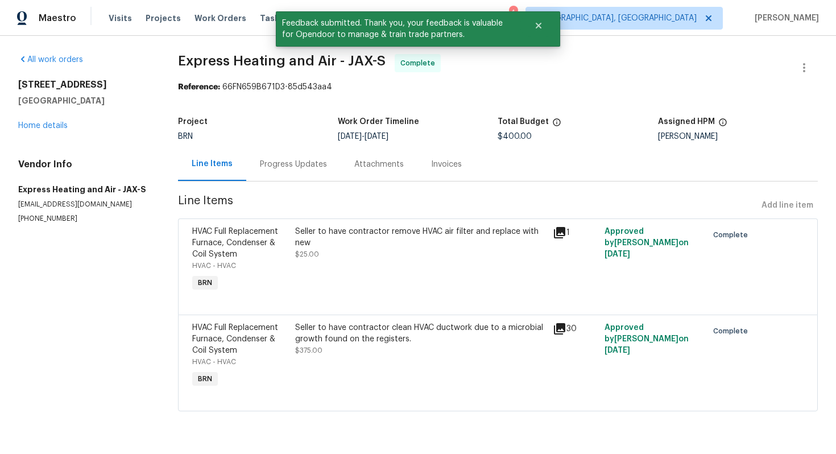
click at [304, 167] on div "Progress Updates" at bounding box center [293, 164] width 67 height 11
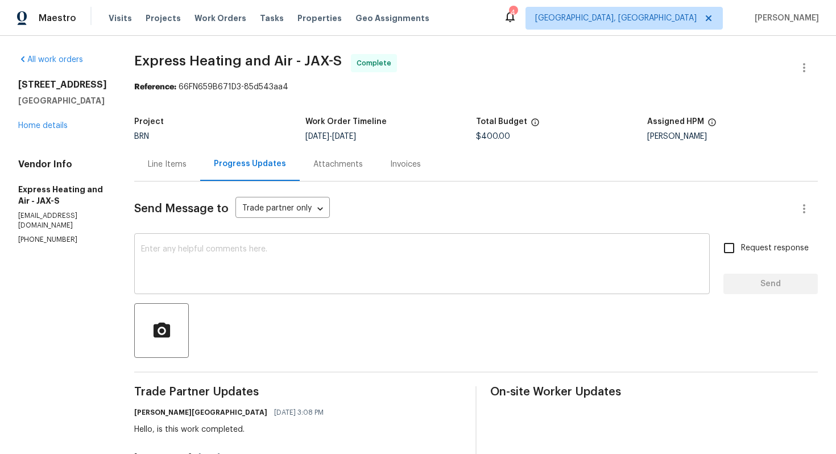
click at [455, 276] on textarea at bounding box center [422, 265] width 562 height 40
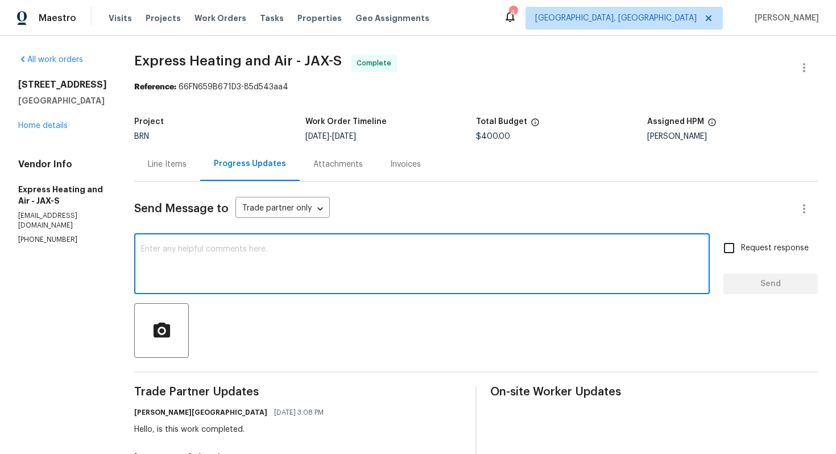
paste textarea "WO is approved. Please upload the invoice under invoice section. Thanks!"
type textarea "WO is approved. Please upload the invoice under invoice section. Thanks!"
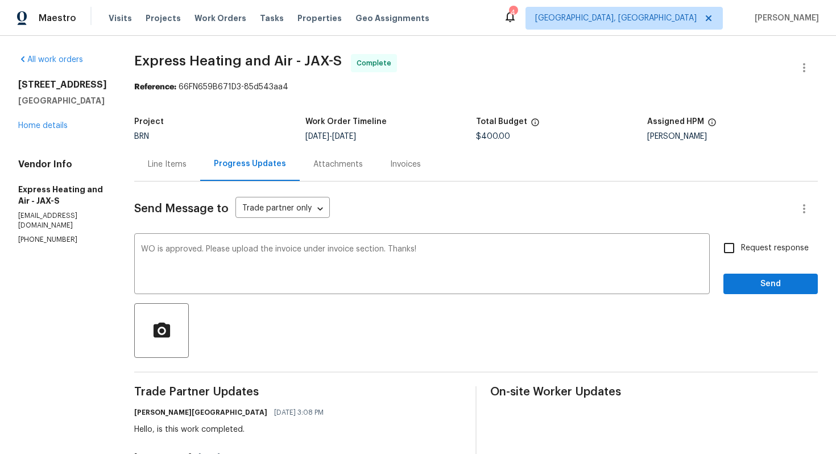
click at [758, 253] on span "Request response" at bounding box center [775, 248] width 68 height 12
click at [741, 253] on input "Request response" at bounding box center [729, 248] width 24 height 24
checkbox input "true"
click at [759, 277] on span "Send" at bounding box center [771, 284] width 76 height 14
